Goal: Obtain resource: Obtain resource

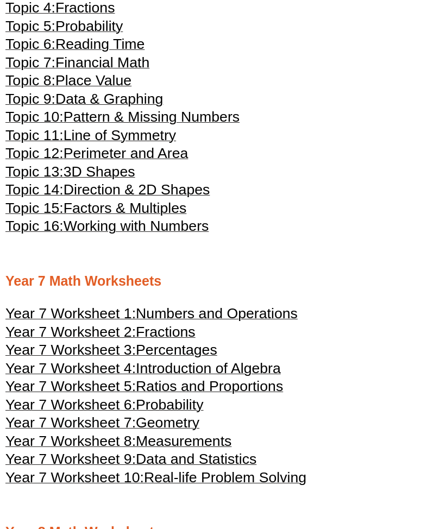
scroll to position [2158, 0]
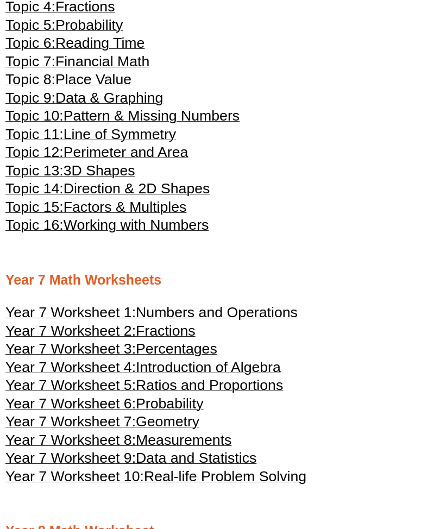
click at [104, 321] on span "Year 7 Worksheet 1:" at bounding box center [70, 313] width 130 height 16
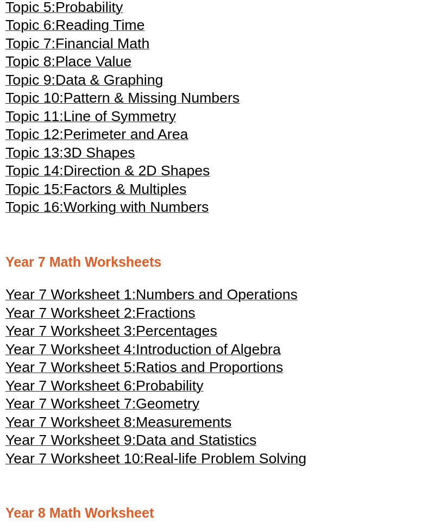
scroll to position [2171, 0]
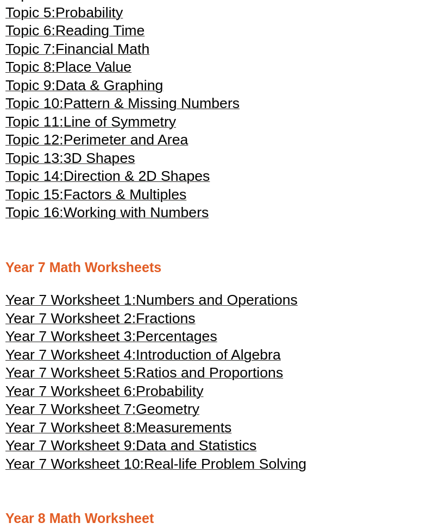
click at [186, 326] on span "Fractions" at bounding box center [166, 318] width 60 height 16
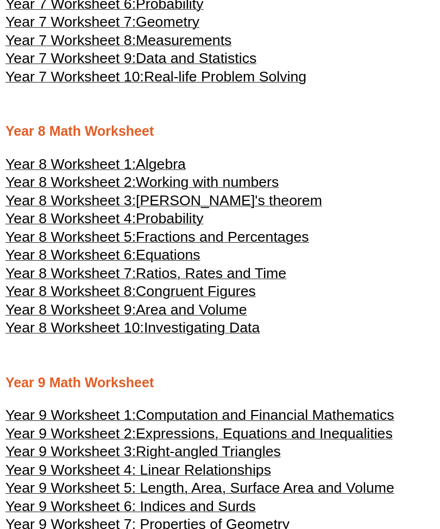
scroll to position [2566, 0]
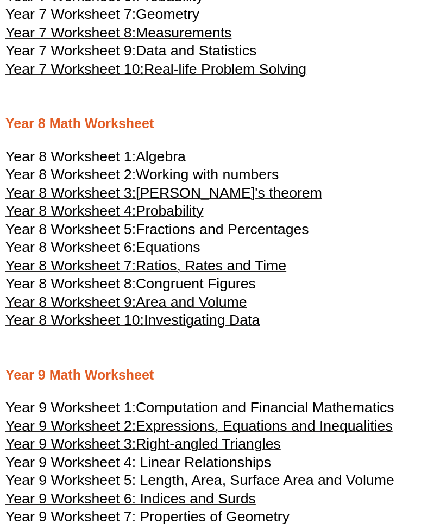
click at [261, 202] on span "[PERSON_NAME]'s theorem" at bounding box center [229, 193] width 186 height 16
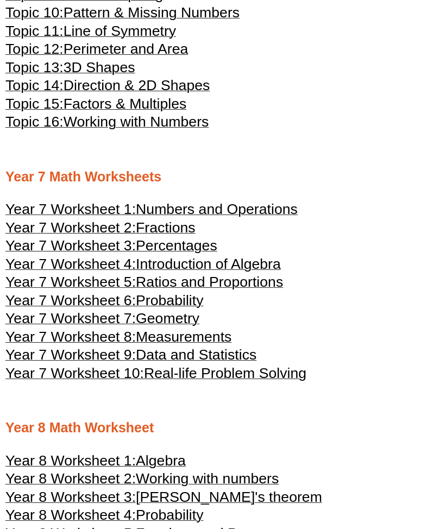
scroll to position [2238, 0]
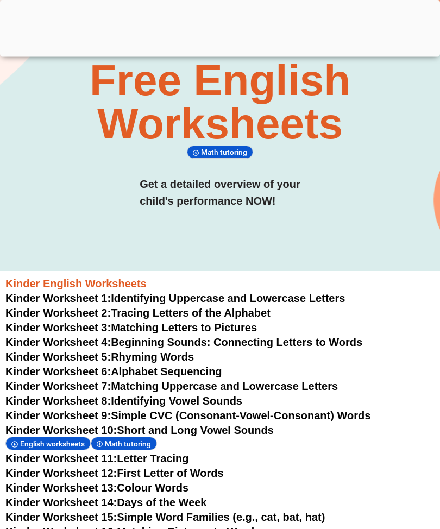
scroll to position [148, 0]
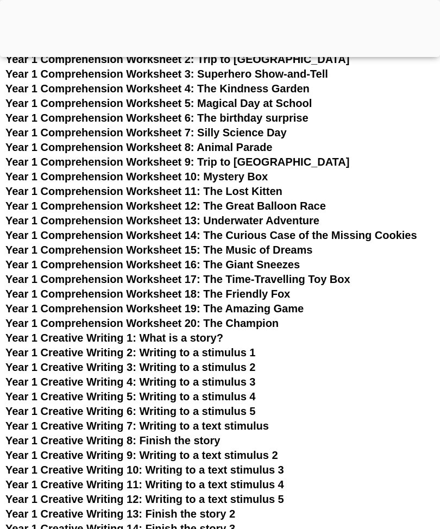
click at [375, 277] on h3 "Year 1 Comprehension Worksheet 17: The Time-Travelling Toy Box" at bounding box center [219, 279] width 429 height 14
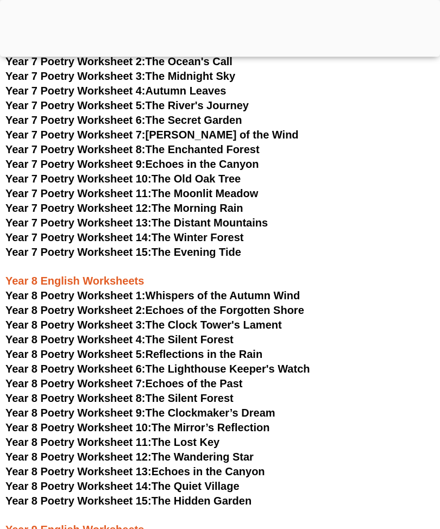
scroll to position [5593, 0]
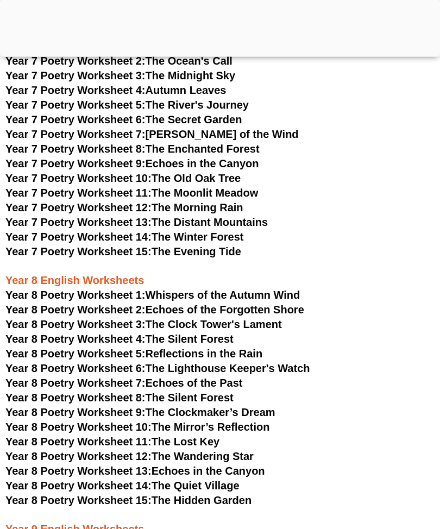
click at [276, 319] on link "Year 8 Poetry Worksheet 3: The Clock Tower's Lament" at bounding box center [143, 325] width 277 height 12
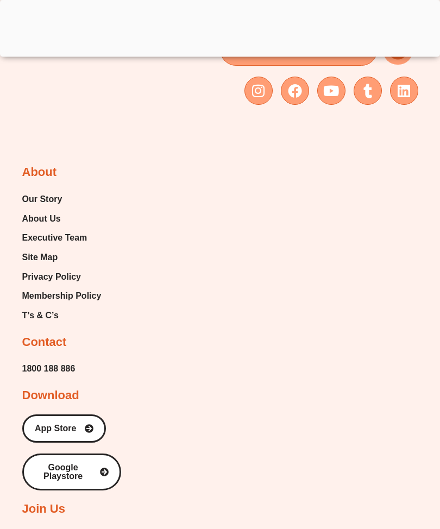
scroll to position [5612, 0]
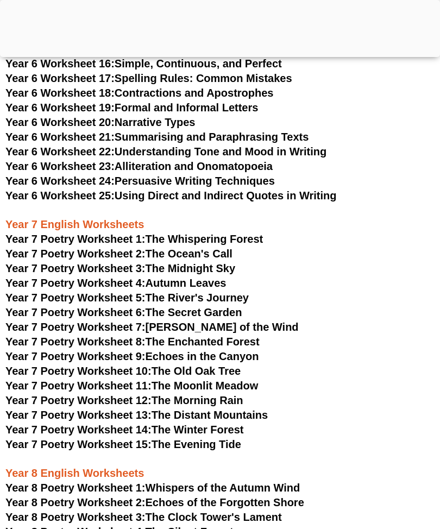
scroll to position [5402, 0]
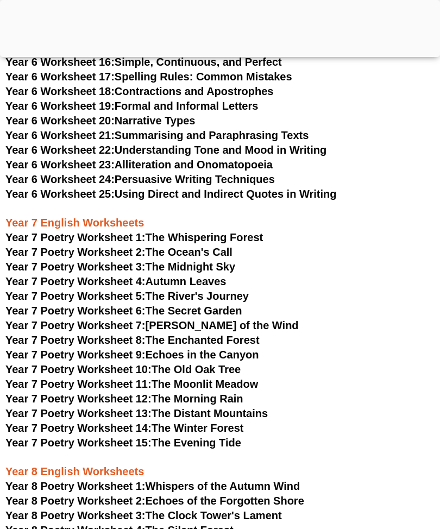
click at [261, 231] on link "Year 7 Poetry Worksheet 1: The Whispering Forest" at bounding box center [133, 237] width 257 height 12
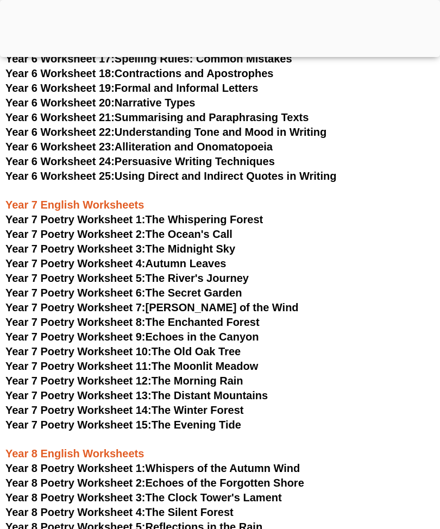
click at [91, 228] on span "Year 7 Poetry Worksheet 2:" at bounding box center [75, 234] width 140 height 12
